Goal: Obtain resource: Download file/media

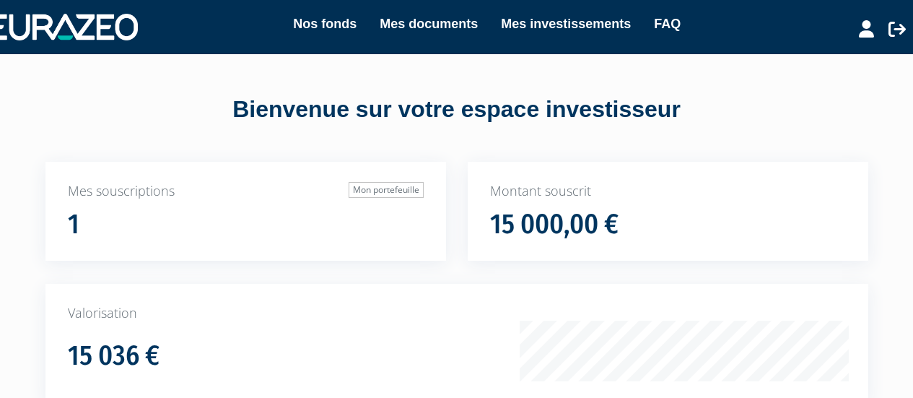
scroll to position [2, 0]
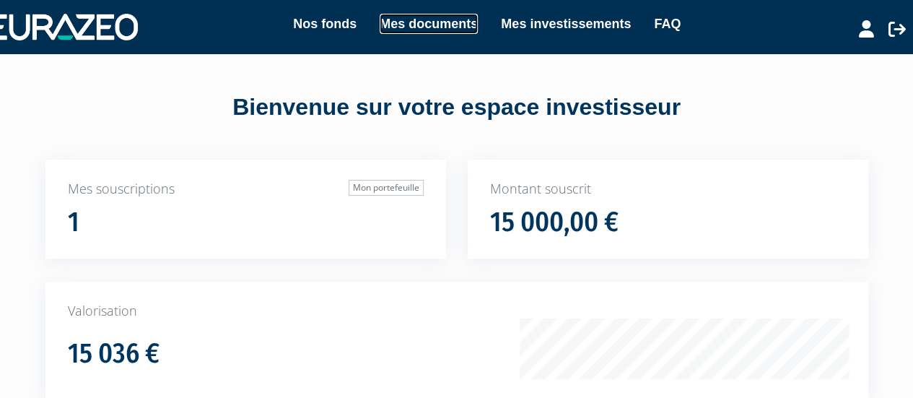
click at [445, 25] on link "Mes documents" at bounding box center [429, 24] width 98 height 20
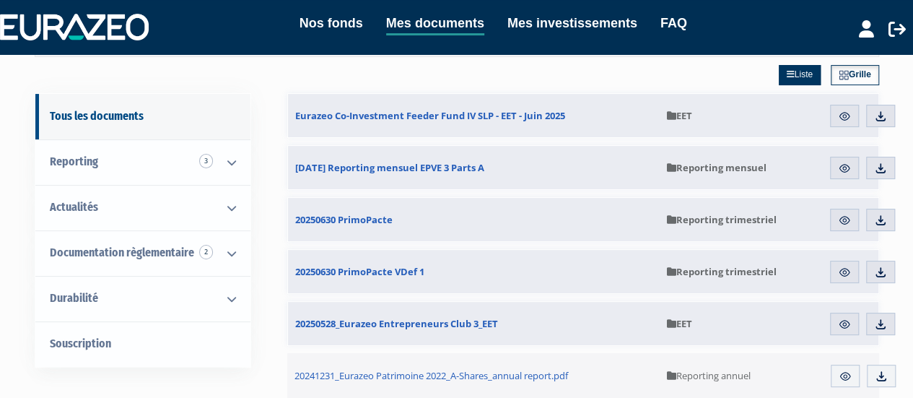
scroll to position [101, 0]
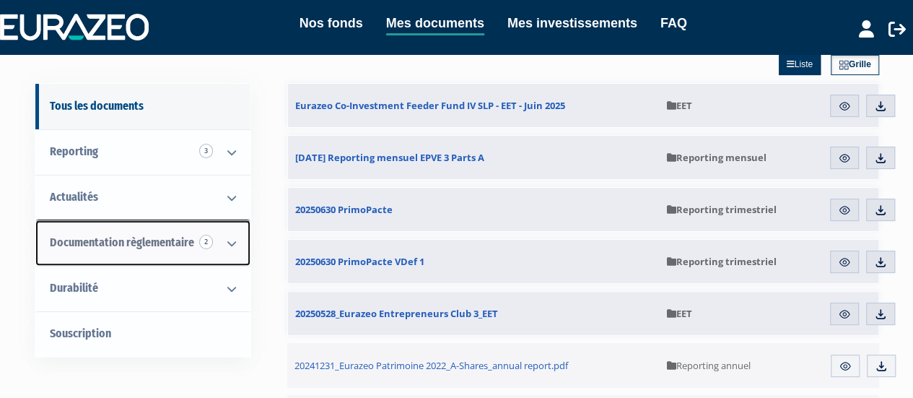
click at [237, 240] on icon at bounding box center [232, 243] width 38 height 45
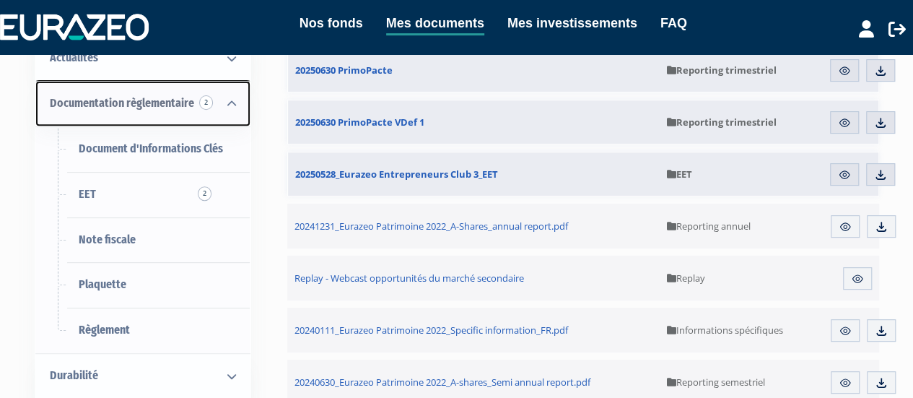
scroll to position [243, 0]
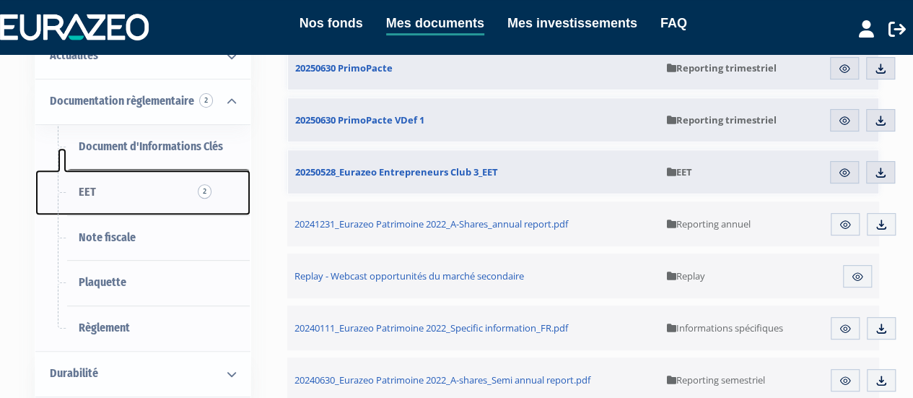
click at [160, 188] on link "EET 2" at bounding box center [142, 192] width 215 height 45
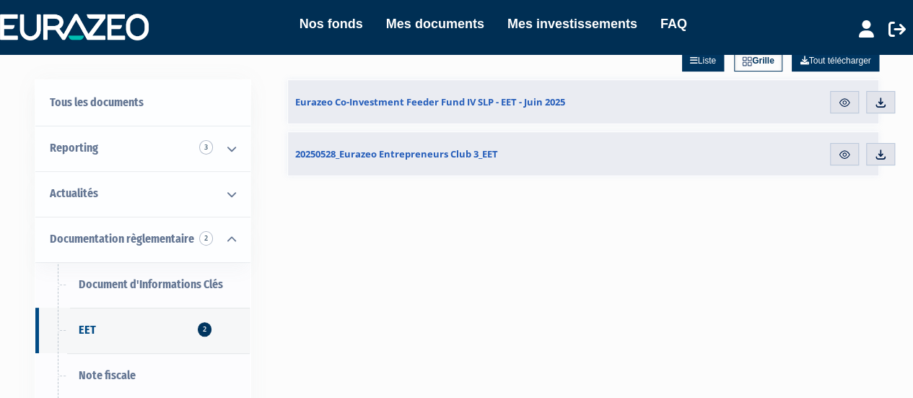
scroll to position [105, 0]
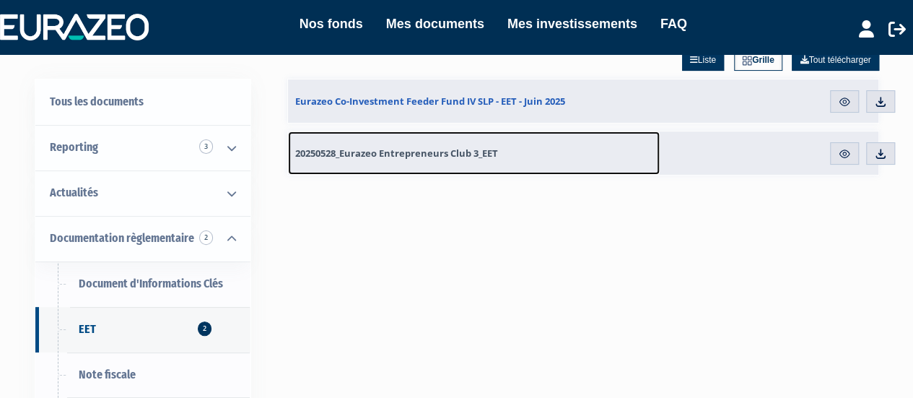
click at [395, 149] on span "20250528_Eurazeo Entrepreneurs Club 3_EET" at bounding box center [396, 153] width 203 height 13
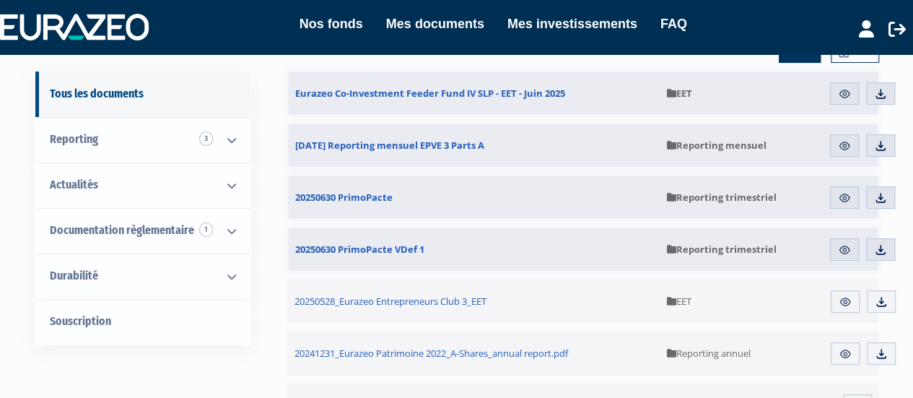
scroll to position [117, 0]
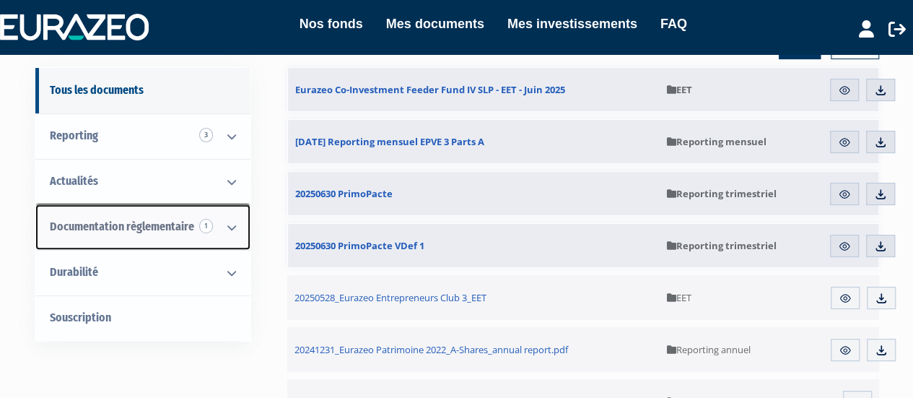
click at [192, 206] on link "Documentation règlementaire 1" at bounding box center [142, 226] width 215 height 45
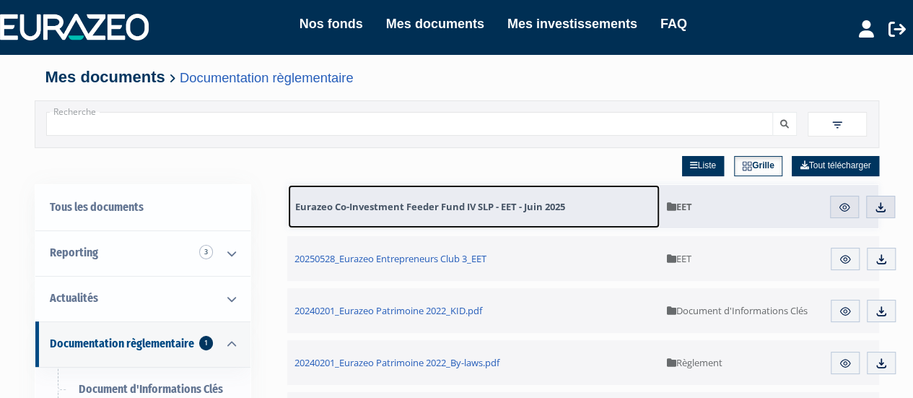
click at [426, 206] on span "Eurazeo Co-Investment Feeder Fund IV SLP - EET - Juin 2025" at bounding box center [430, 206] width 270 height 13
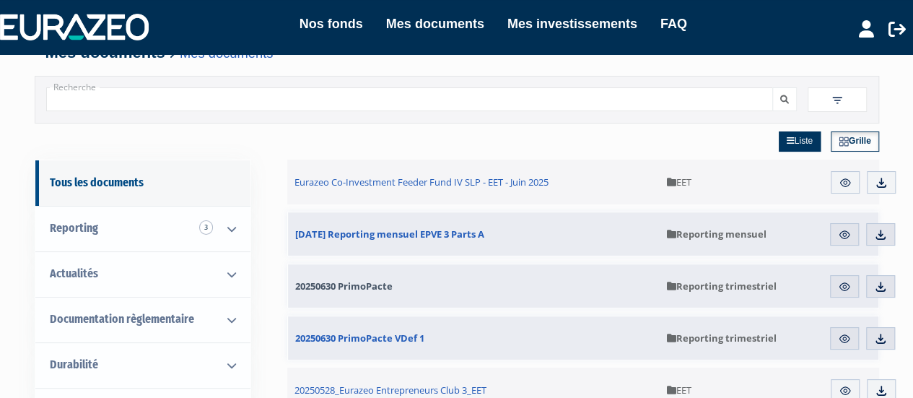
scroll to position [1, 0]
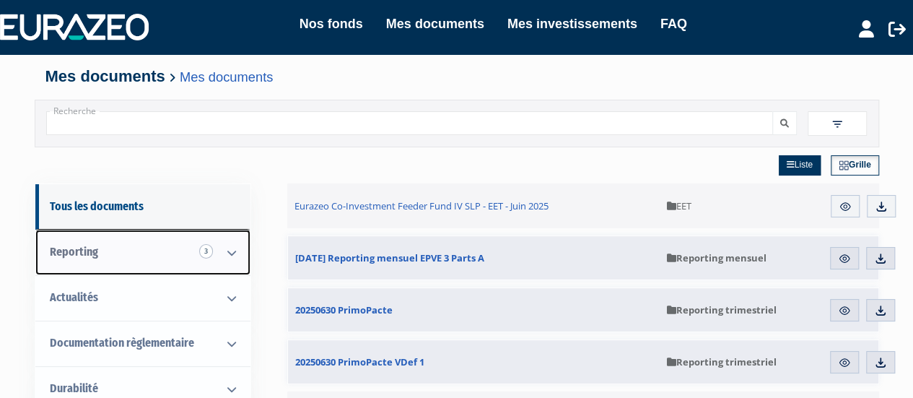
click at [150, 252] on link "Reporting 3" at bounding box center [142, 252] width 215 height 45
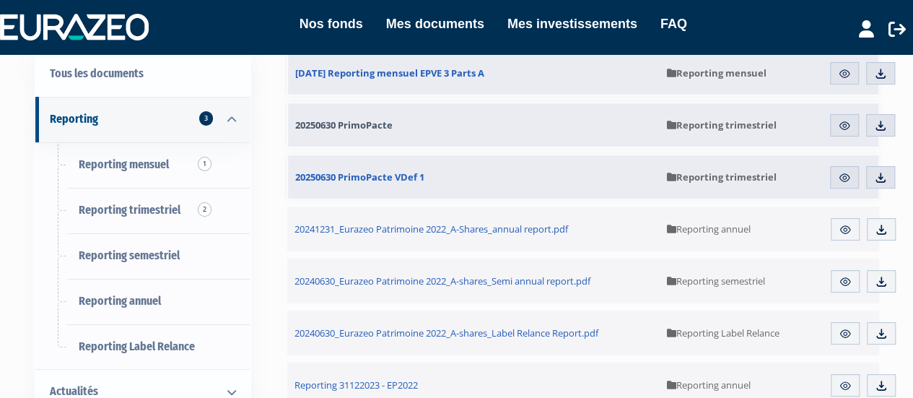
scroll to position [134, 0]
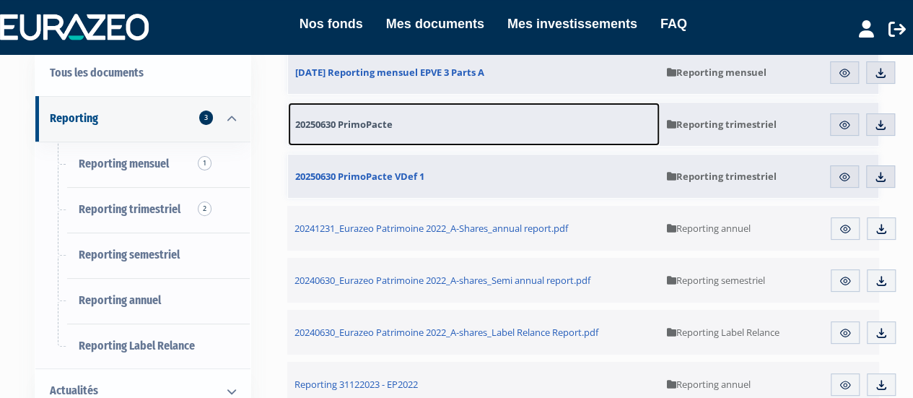
click at [414, 121] on link "20250630 PrimoPacte" at bounding box center [474, 123] width 372 height 43
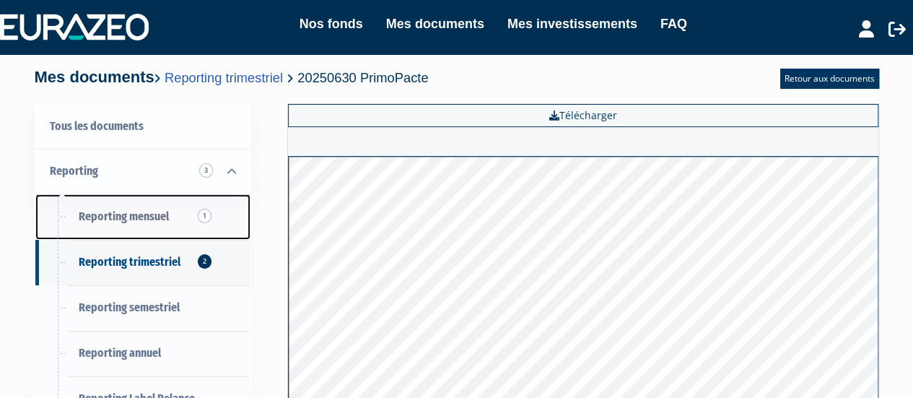
click at [147, 202] on link "Reporting mensuel 1" at bounding box center [142, 216] width 215 height 45
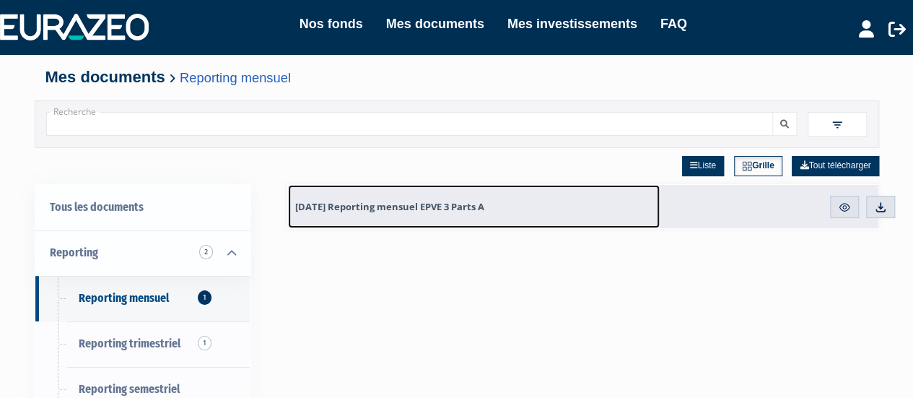
click at [451, 198] on link "[DATE] Reporting mensuel EPVE 3 Parts A" at bounding box center [474, 206] width 372 height 43
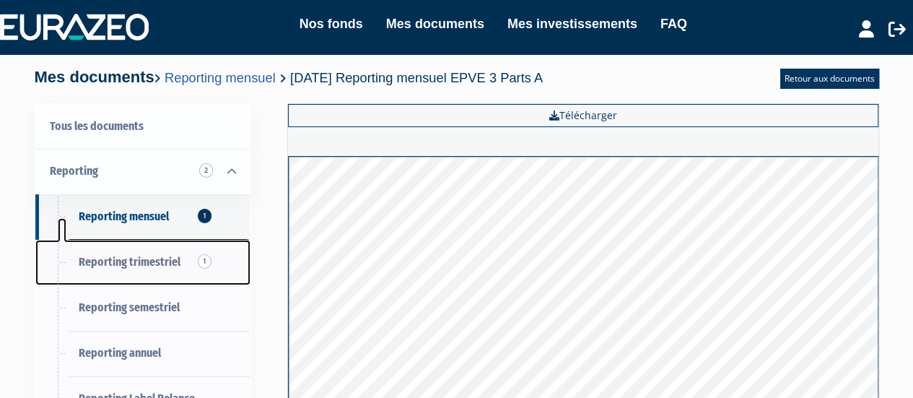
click at [131, 255] on span "Reporting trimestriel 1" at bounding box center [130, 262] width 102 height 14
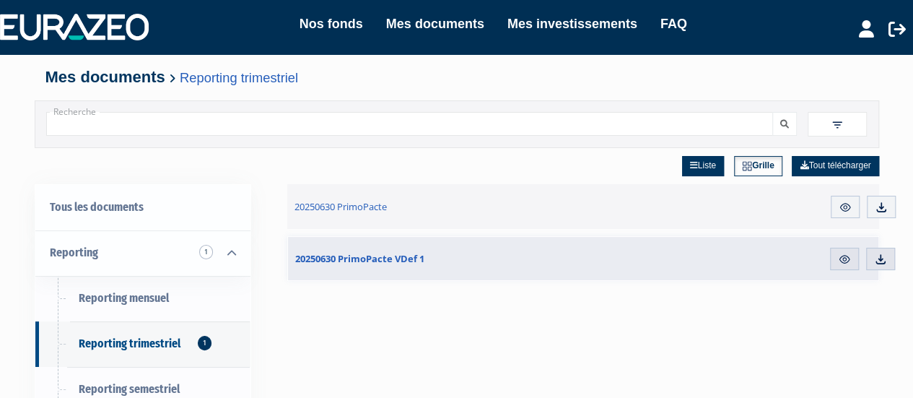
scroll to position [56, 0]
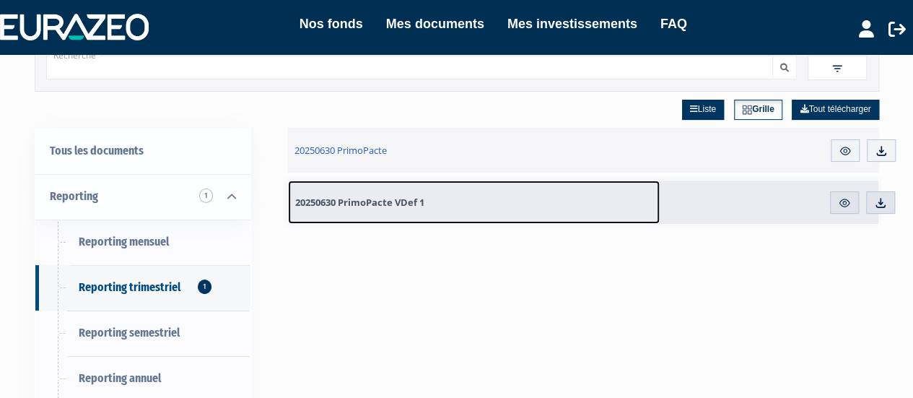
click at [388, 207] on span "20250630 PrimoPacte VDef 1" at bounding box center [359, 202] width 129 height 13
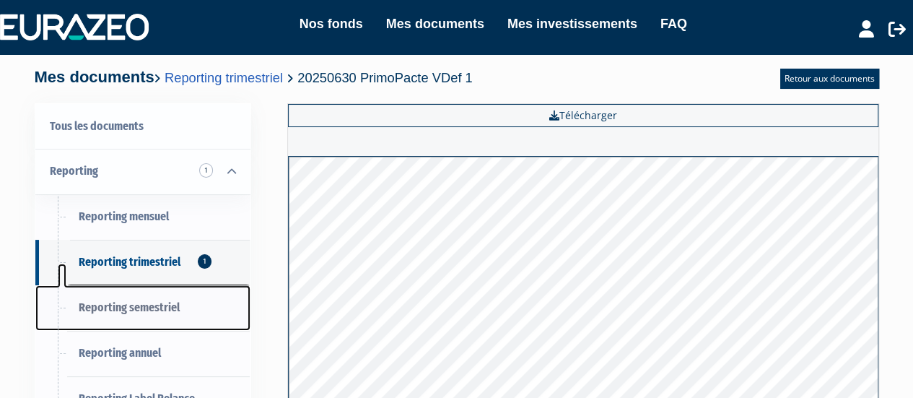
click at [131, 292] on link "Reporting semestriel" at bounding box center [142, 307] width 215 height 45
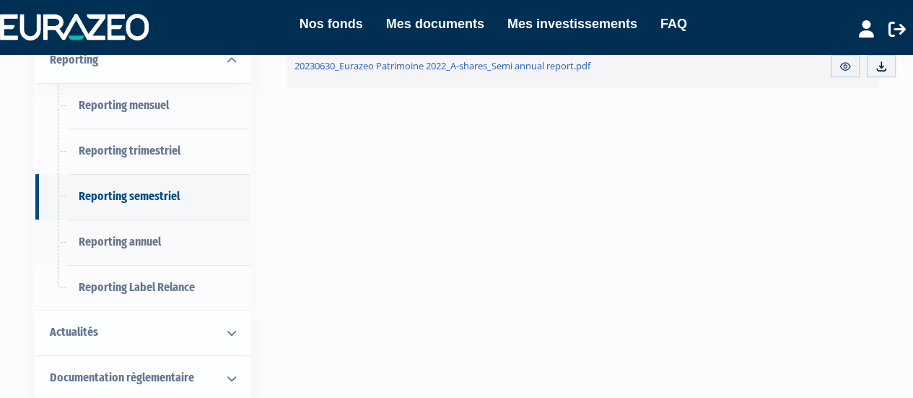
scroll to position [193, 0]
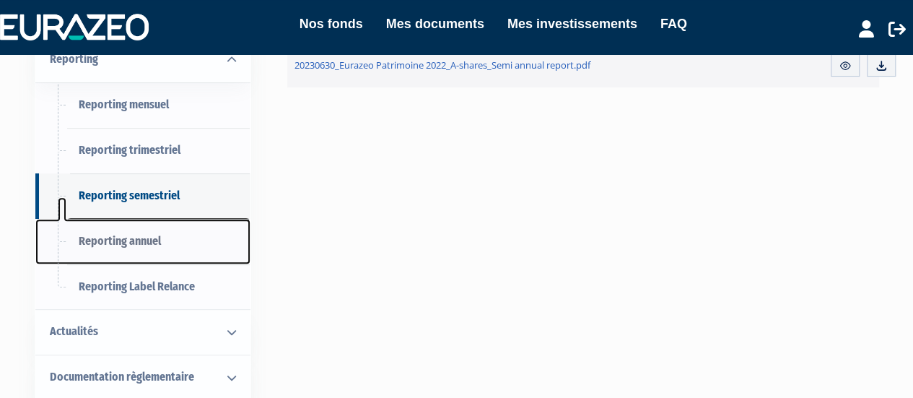
click at [137, 255] on link "Reporting annuel" at bounding box center [142, 241] width 215 height 45
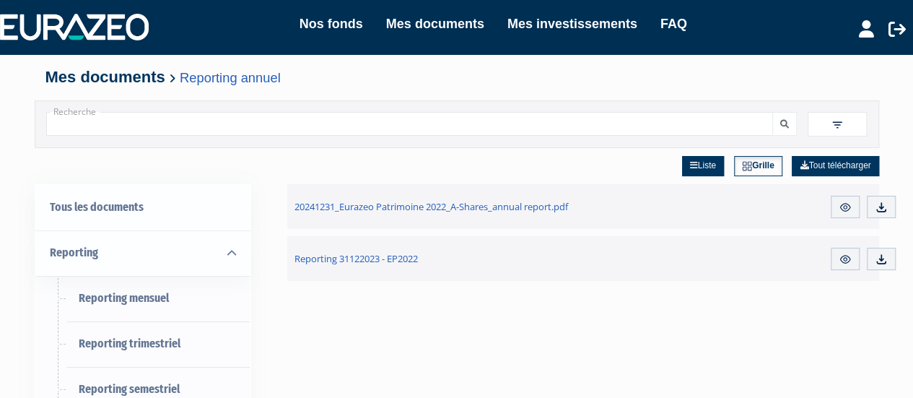
scroll to position [108, 0]
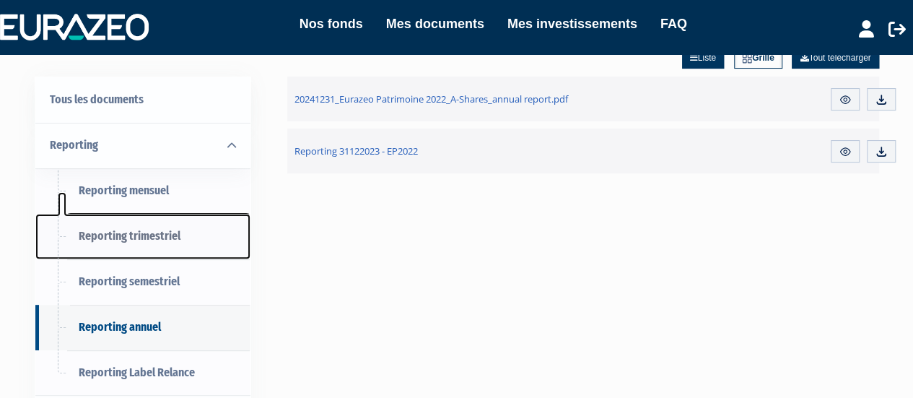
click at [150, 240] on span "Reporting trimestriel" at bounding box center [130, 236] width 102 height 14
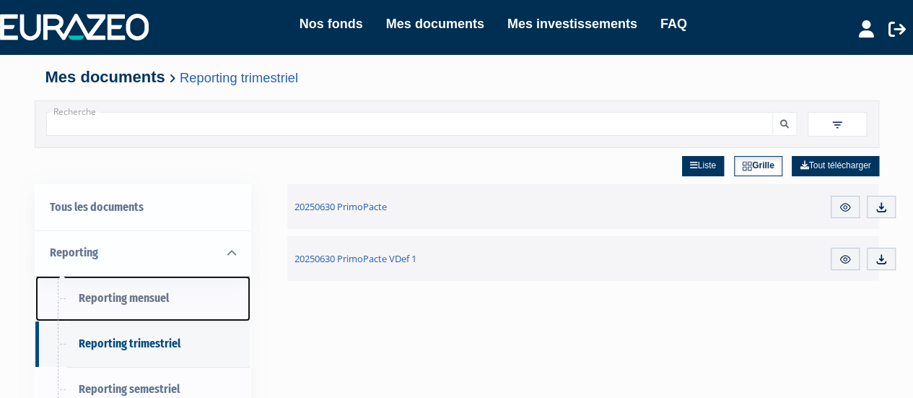
click at [150, 287] on link "Reporting mensuel" at bounding box center [142, 298] width 215 height 45
